Goal: Information Seeking & Learning: Compare options

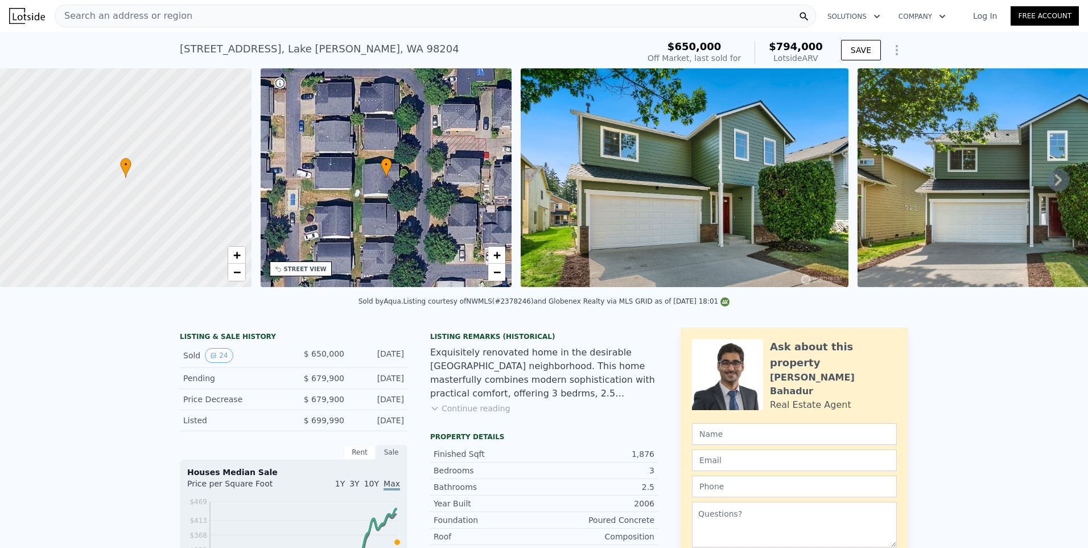
click at [114, 14] on span "Search an address or region" at bounding box center [123, 16] width 137 height 14
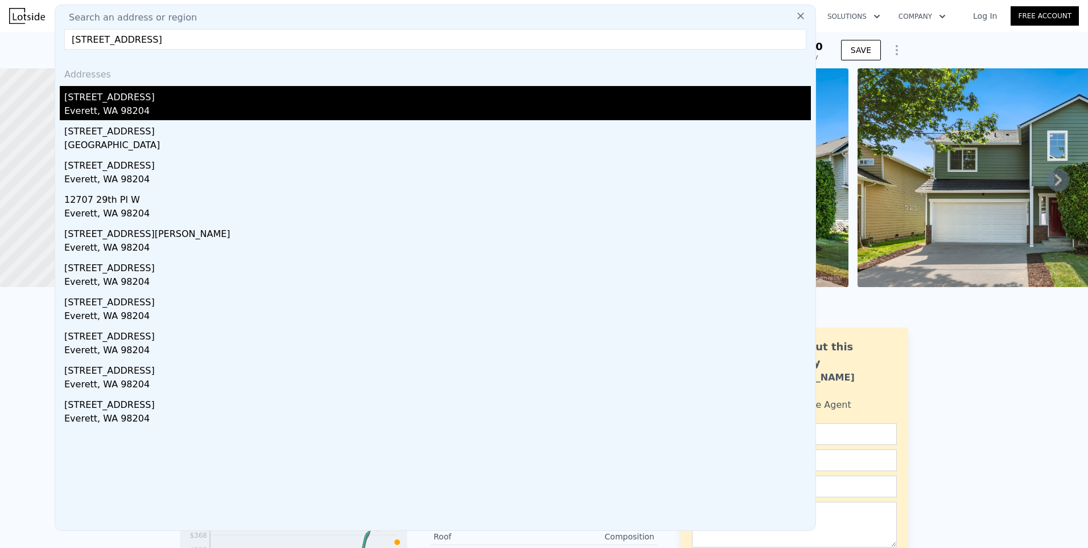
type input "[STREET_ADDRESS]"
click at [120, 102] on div "[STREET_ADDRESS]" at bounding box center [437, 95] width 747 height 18
type input "2"
type input "2.75"
type input "1386"
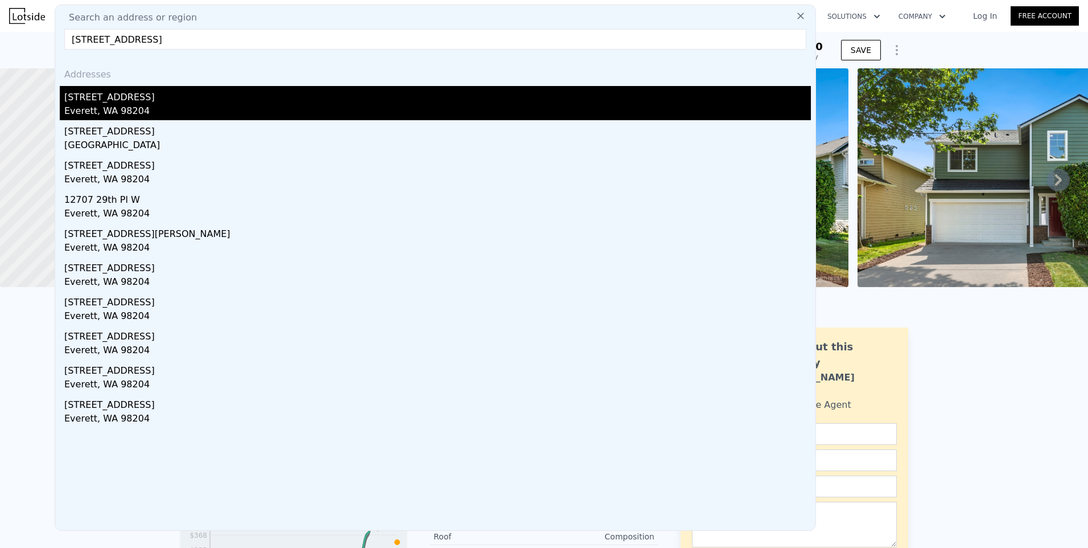
type input "2327"
type input "2519"
type input "6098"
type input "$ 698,000"
type input "$ 431,514"
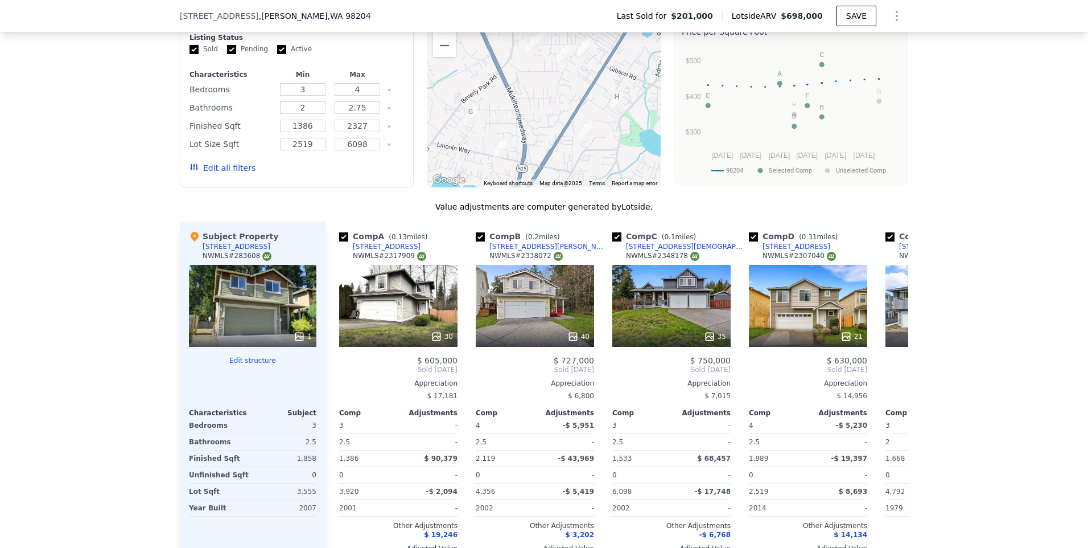
scroll to position [938, 0]
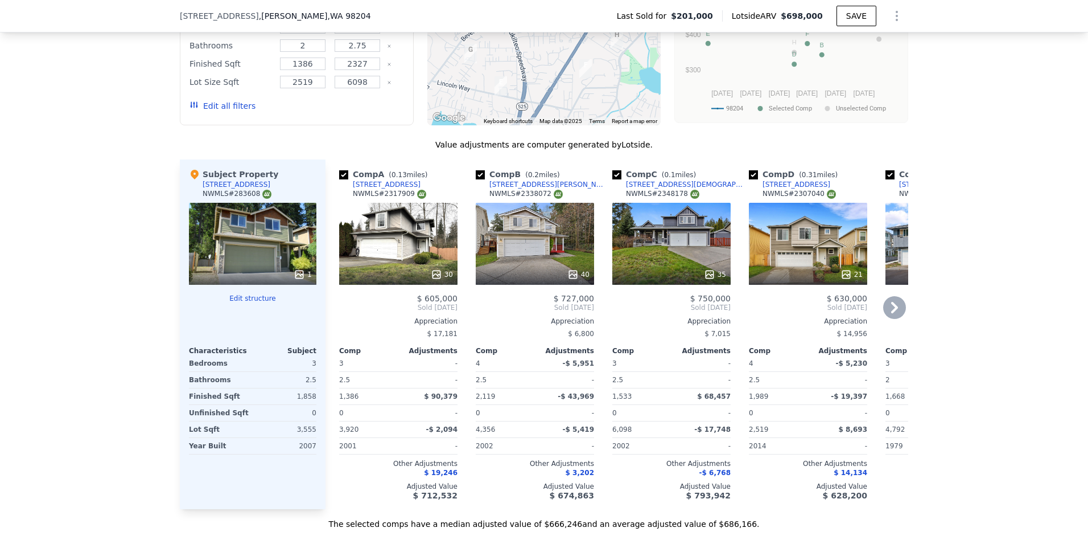
click at [817, 250] on div "21" at bounding box center [808, 244] width 118 height 82
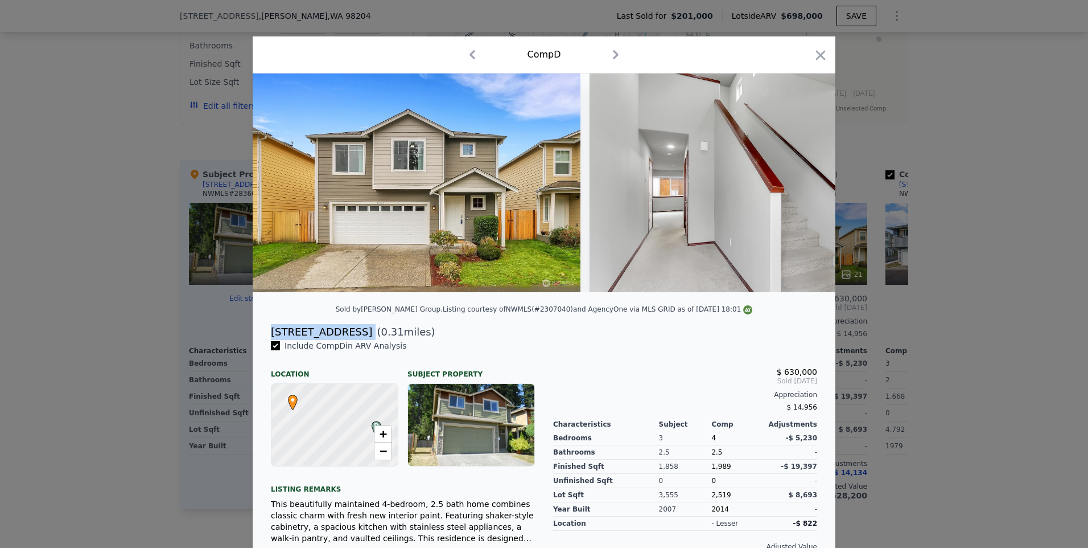
drag, startPoint x: 358, startPoint y: 338, endPoint x: 268, endPoint y: 338, distance: 90.5
click at [268, 338] on div "[STREET_ADDRESS] ( 0.31 miles)" at bounding box center [544, 332] width 565 height 16
drag, startPoint x: 268, startPoint y: 338, endPoint x: 283, endPoint y: 339, distance: 15.4
copy div "[STREET_ADDRESS]"
click at [816, 56] on icon "button" at bounding box center [821, 55] width 10 height 10
